Goal: Check status: Check status

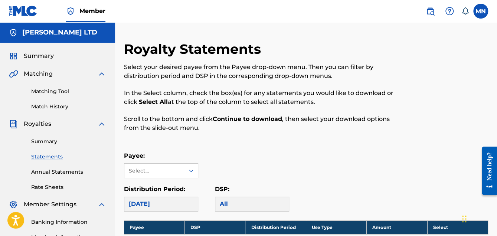
click at [48, 114] on link "Summary" at bounding box center [68, 142] width 75 height 8
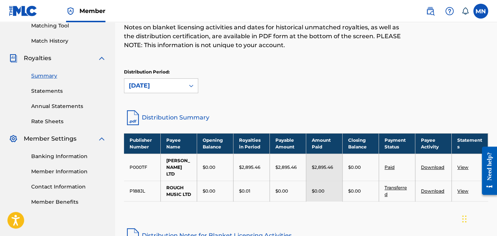
scroll to position [29, 0]
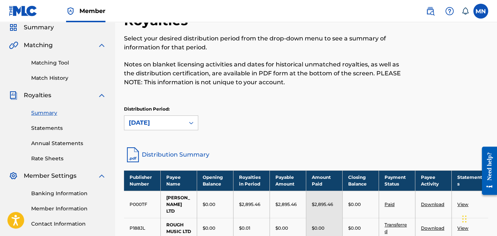
click at [58, 114] on link "Statements" at bounding box center [68, 128] width 75 height 8
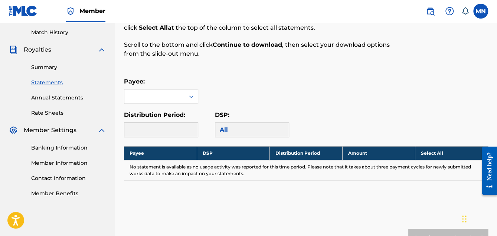
scroll to position [111, 0]
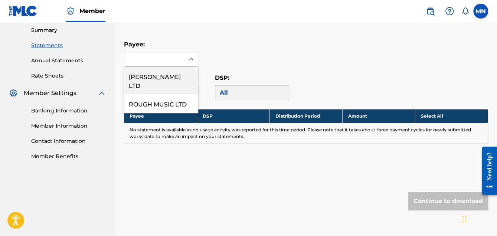
click at [191, 57] on icon at bounding box center [191, 59] width 7 height 7
click at [176, 77] on div "[PERSON_NAME] LTD" at bounding box center [161, 80] width 74 height 27
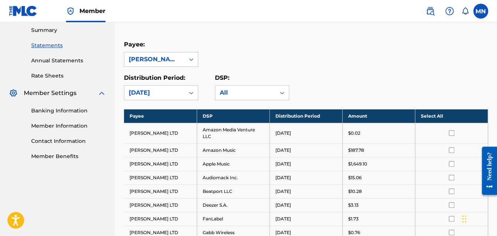
scroll to position [37, 0]
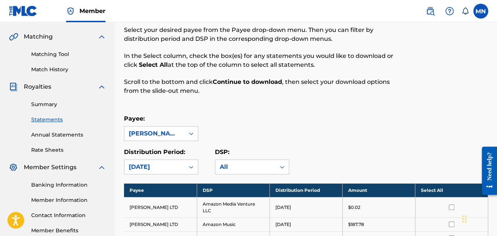
click at [50, 107] on link "Summary" at bounding box center [68, 105] width 75 height 8
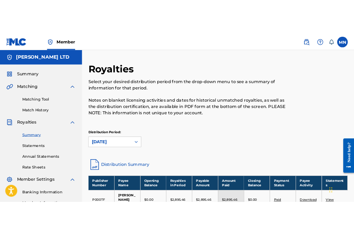
scroll to position [74, 0]
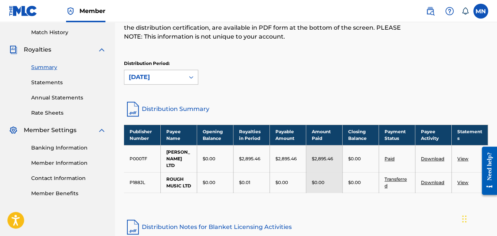
click at [193, 74] on icon at bounding box center [191, 77] width 7 height 7
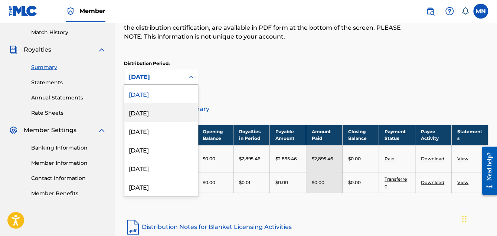
click at [165, 111] on div "[DATE]" at bounding box center [161, 112] width 74 height 19
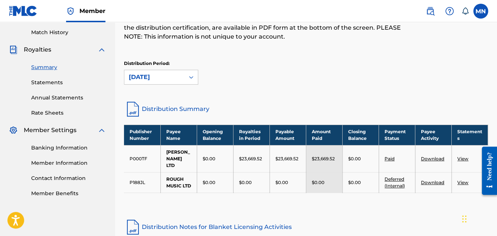
click at [161, 106] on link "Distribution Summary" at bounding box center [306, 109] width 364 height 18
